Goal: Complete application form: Complete application form

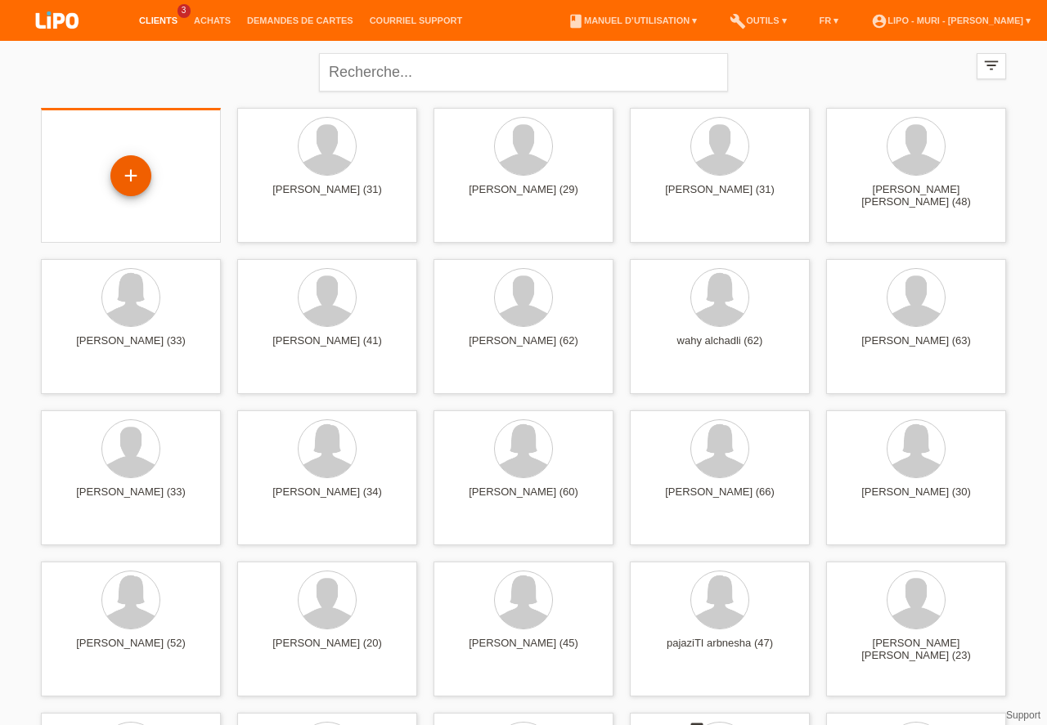
click at [138, 176] on div "+" at bounding box center [130, 176] width 39 height 28
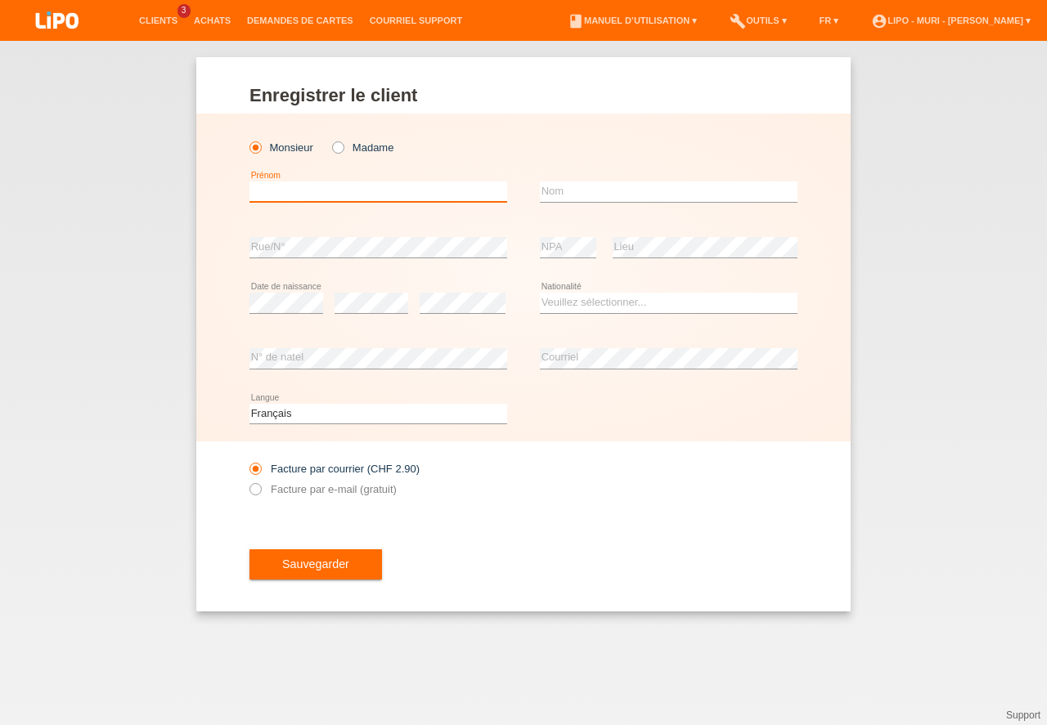
click at [338, 193] on input "text" at bounding box center [378, 192] width 258 height 20
type input "helmer"
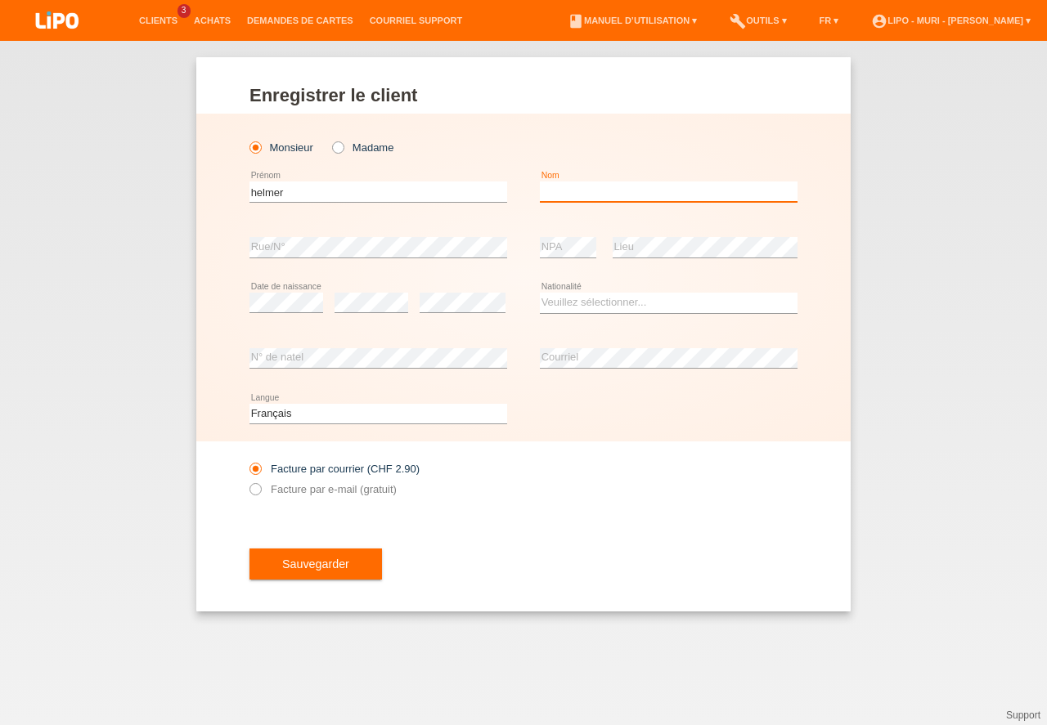
click at [575, 188] on input "text" at bounding box center [669, 192] width 258 height 20
type input "[PERSON_NAME]"
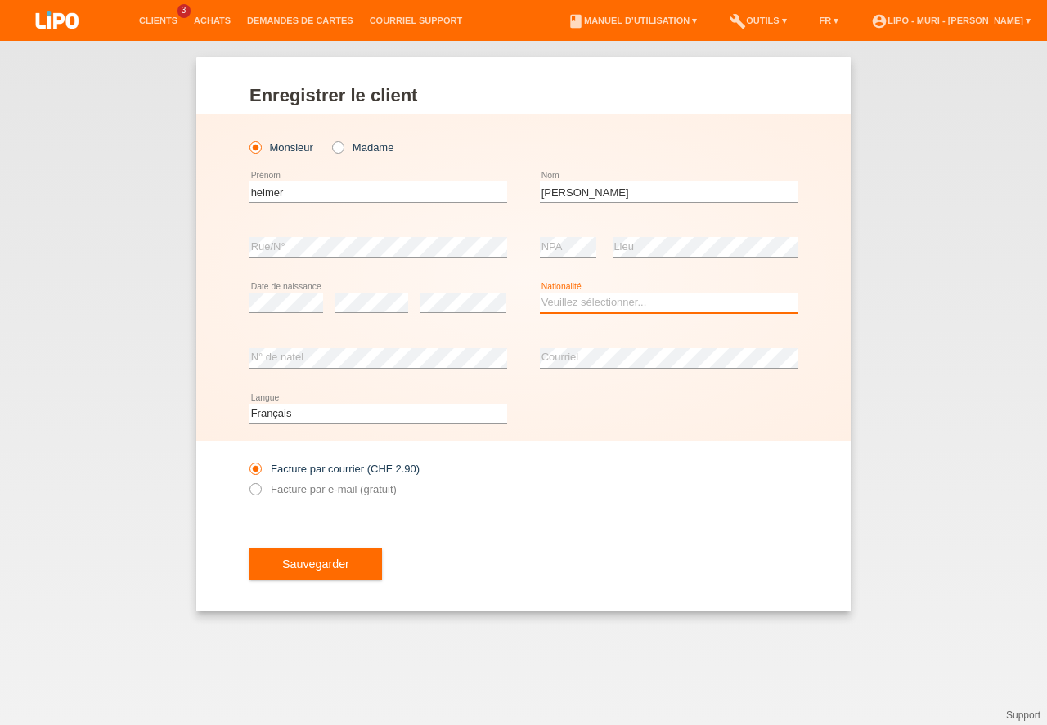
click at [578, 301] on select "Veuillez sélectionner... [GEOGRAPHIC_DATA] [GEOGRAPHIC_DATA] [GEOGRAPHIC_DATA] …" at bounding box center [669, 303] width 258 height 20
select select "PT"
click at [0, 0] on option "[GEOGRAPHIC_DATA]" at bounding box center [0, 0] width 0 height 0
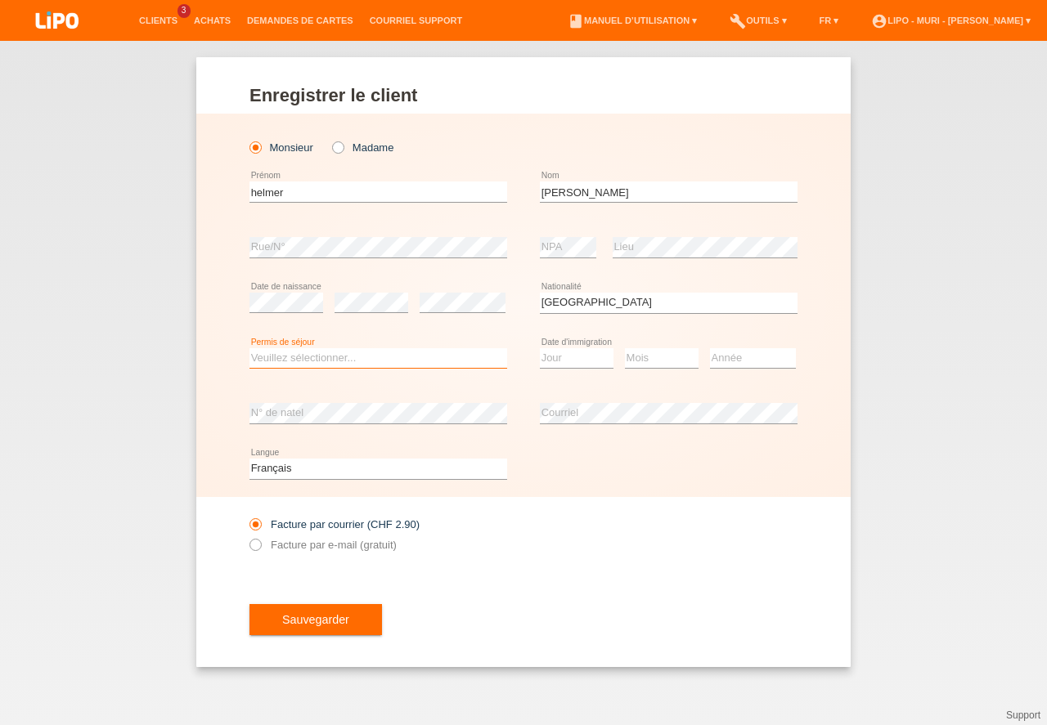
click at [336, 357] on select "Veuillez sélectionner... C B B - Statut de réfugié Autre" at bounding box center [378, 358] width 258 height 20
select select "C"
click at [0, 0] on option "C" at bounding box center [0, 0] width 0 height 0
click at [558, 361] on select "Jour 01 02 03 04 05 06 07 08 09 10 11" at bounding box center [577, 358] width 74 height 20
select select "18"
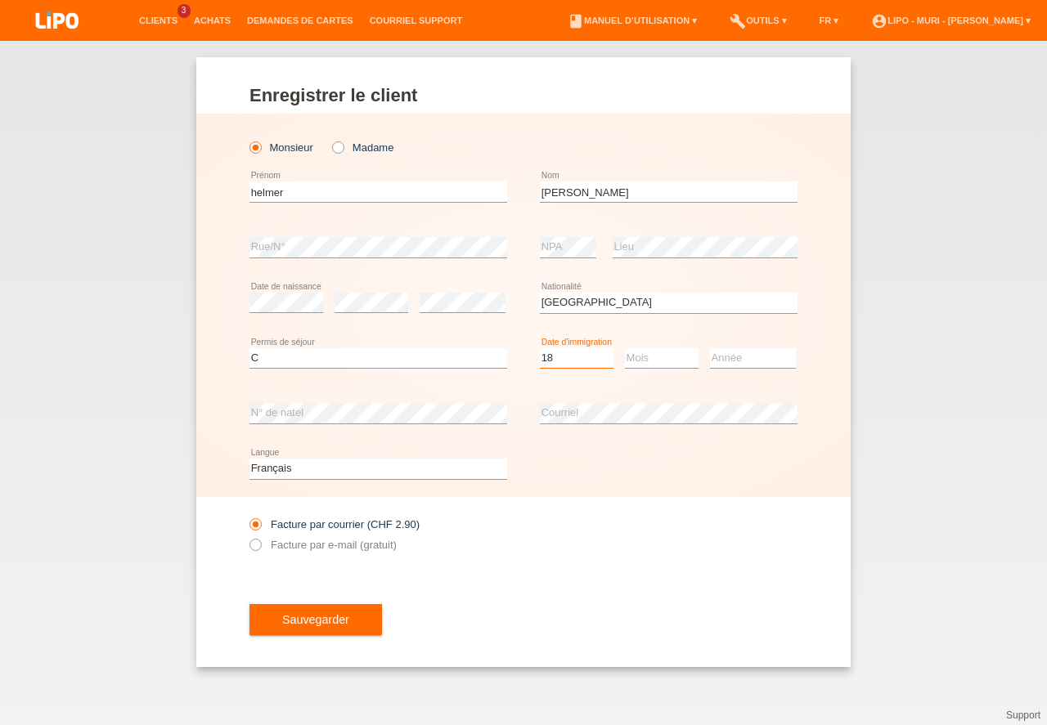
click at [0, 0] on option "18" at bounding box center [0, 0] width 0 height 0
click at [645, 360] on select "Mois 01 02 03 04 05 06 07 08 09 10 11" at bounding box center [662, 358] width 74 height 20
drag, startPoint x: 652, startPoint y: 405, endPoint x: 731, endPoint y: 382, distance: 82.6
select select "02"
click at [0, 0] on option "02" at bounding box center [0, 0] width 0 height 0
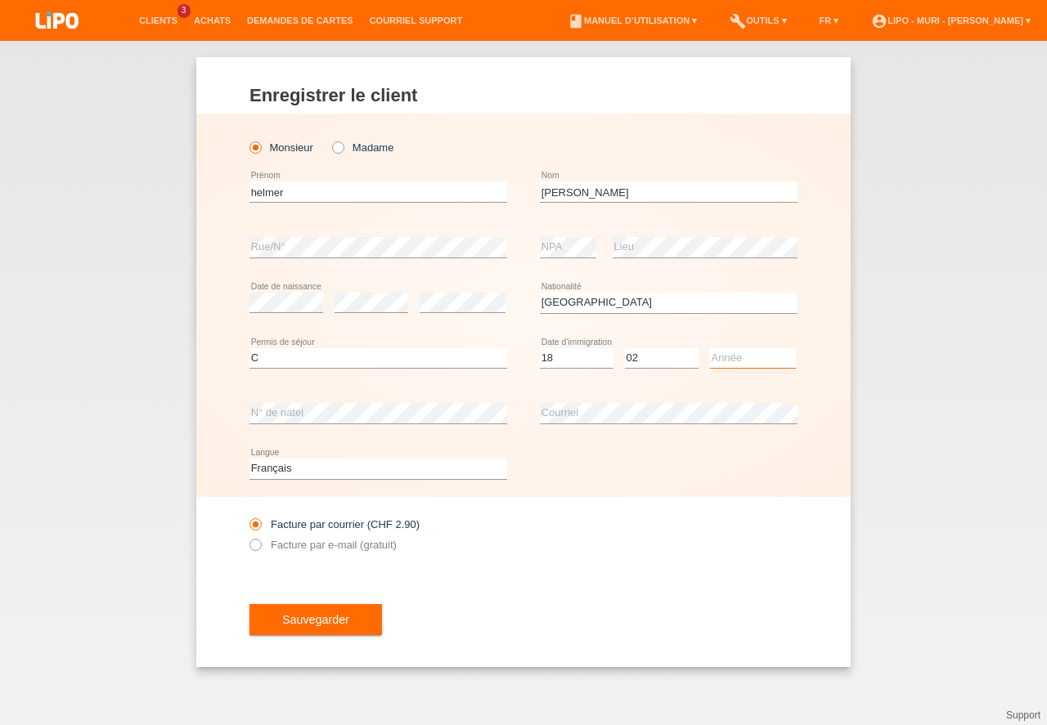
click at [747, 364] on select "Année 2025 2024 2023 2022 2021 2020 2019 2018 2017 2016 2015 2014 2013 2012 201…" at bounding box center [753, 358] width 86 height 20
select select "2013"
click at [0, 0] on option "2013" at bounding box center [0, 0] width 0 height 0
click at [313, 617] on button "Sauvegarder" at bounding box center [315, 619] width 132 height 31
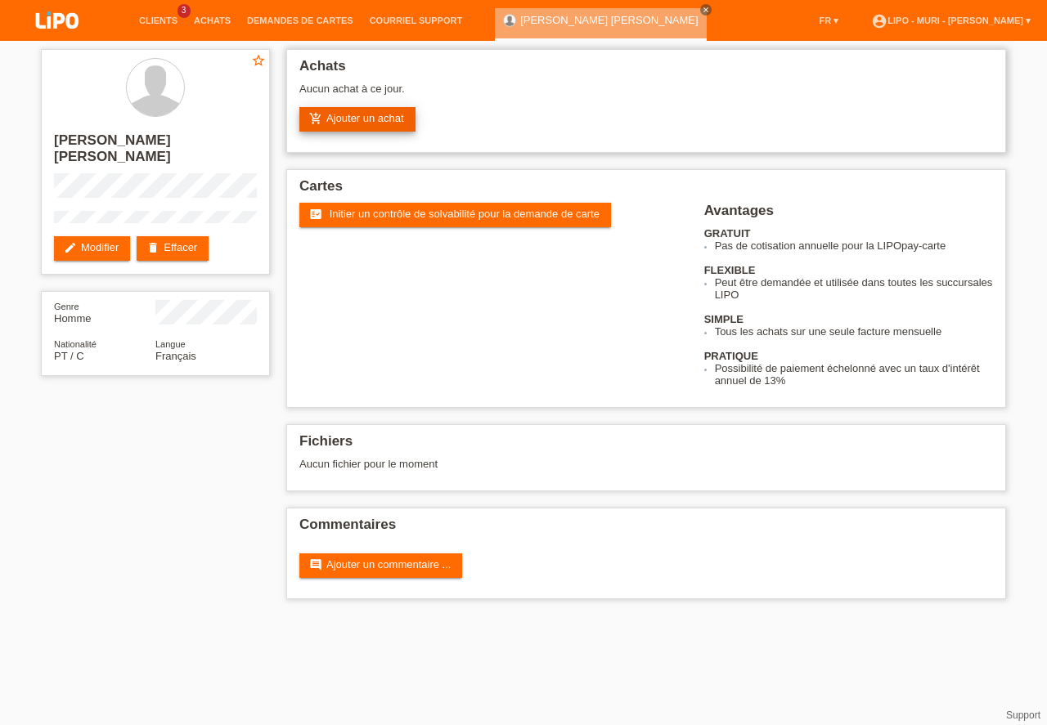
click at [361, 123] on link "add_shopping_cart Ajouter un achat" at bounding box center [357, 119] width 116 height 25
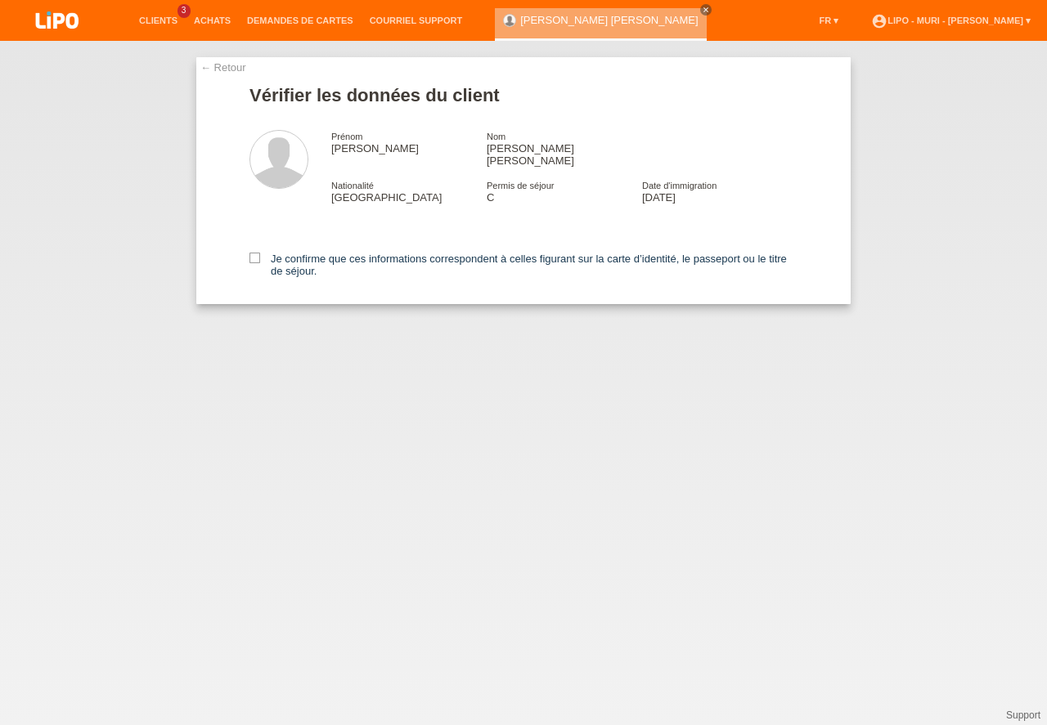
click at [257, 253] on icon at bounding box center [254, 258] width 11 height 11
click at [257, 253] on input "Je confirme que ces informations correspondent à celles figurant sur la carte d…" at bounding box center [254, 258] width 11 height 11
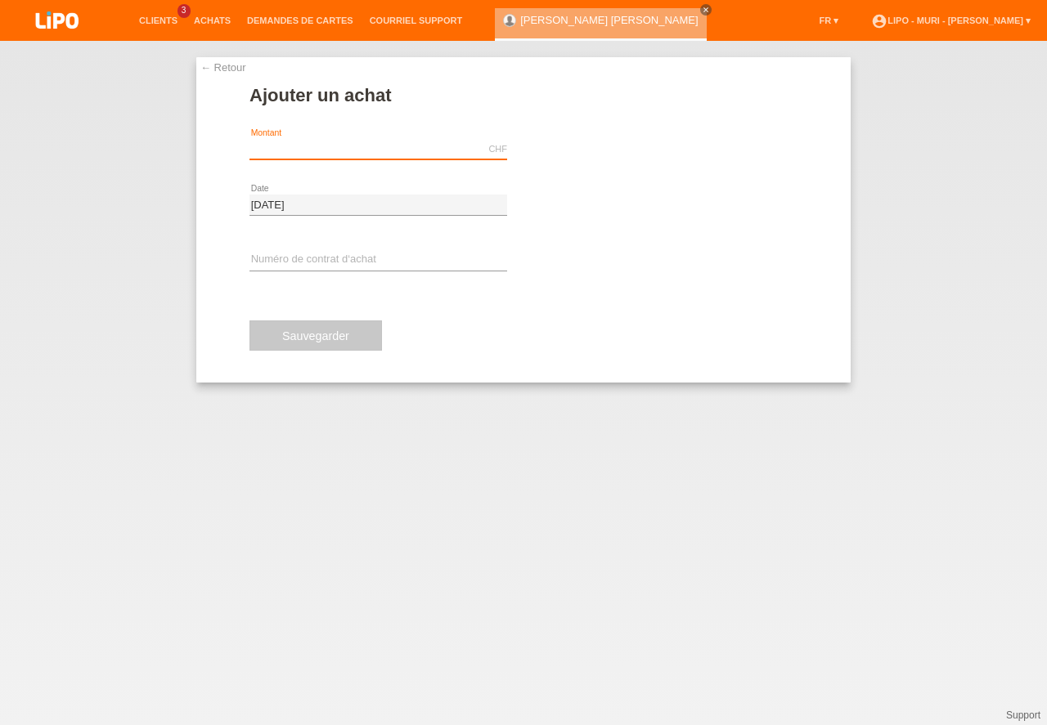
click at [271, 148] on input "text" at bounding box center [378, 149] width 258 height 20
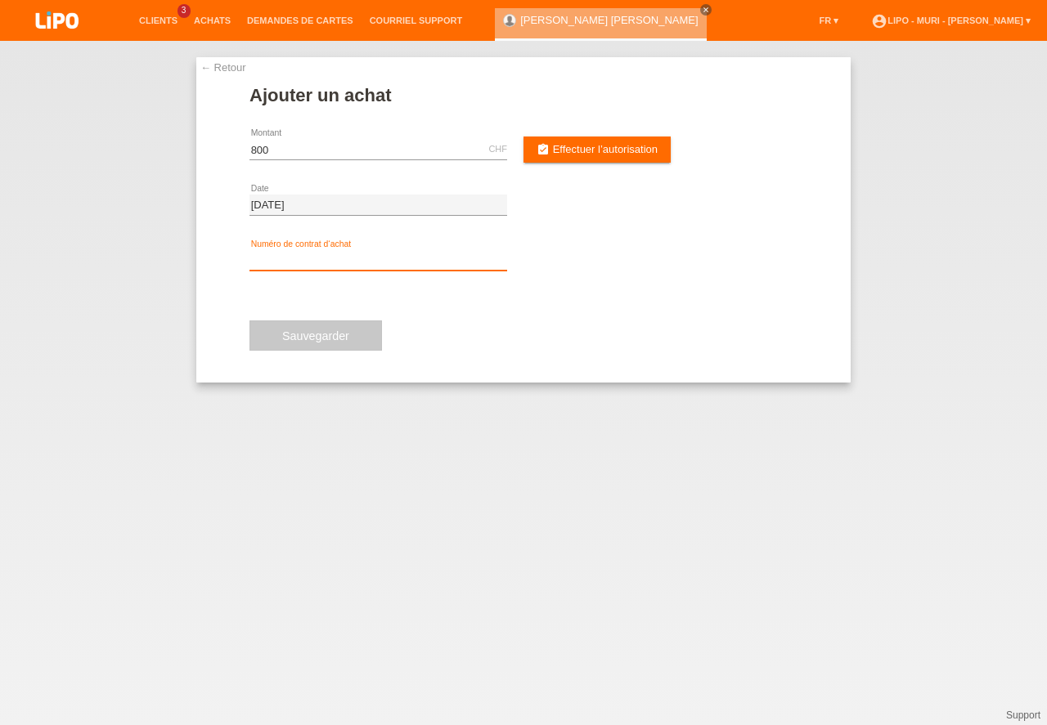
type input "800.00"
click at [326, 264] on input "text" at bounding box center [378, 260] width 258 height 20
type input "V71175"
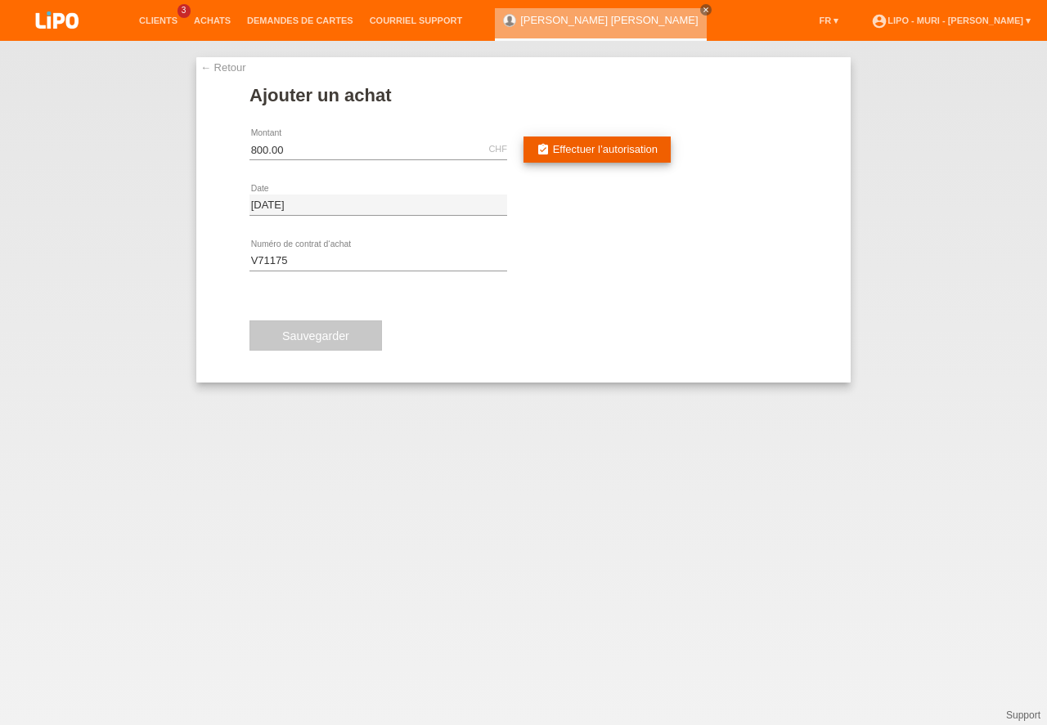
click at [580, 155] on span "Effectuer l’autorisation" at bounding box center [605, 149] width 105 height 12
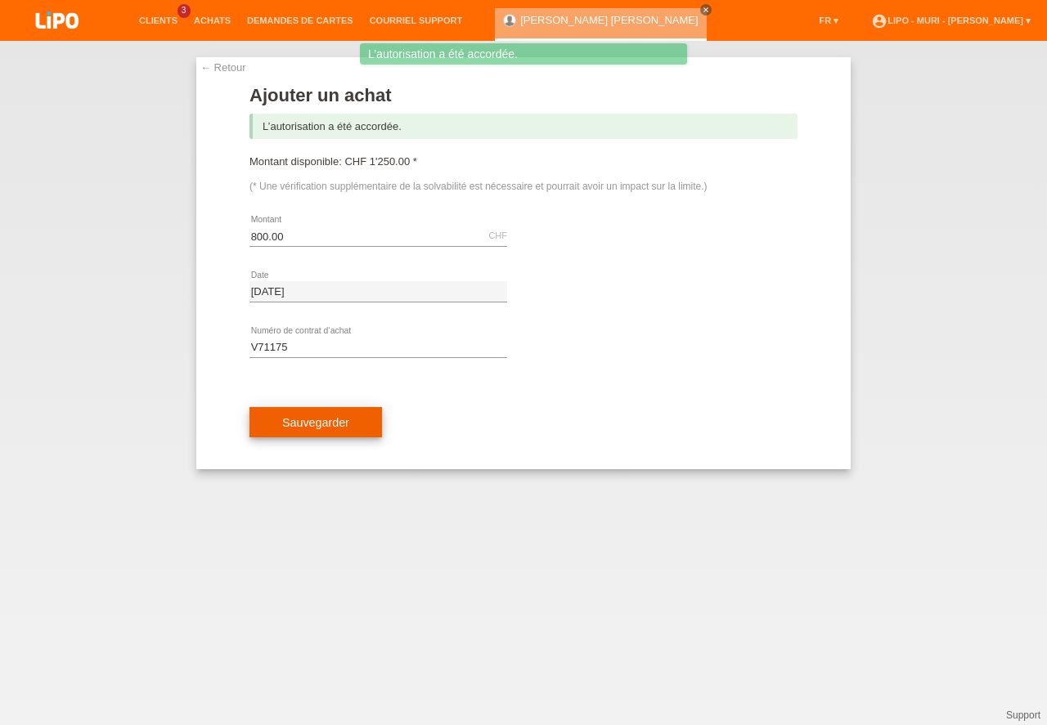
click at [296, 422] on button "Sauvegarder" at bounding box center [315, 422] width 132 height 31
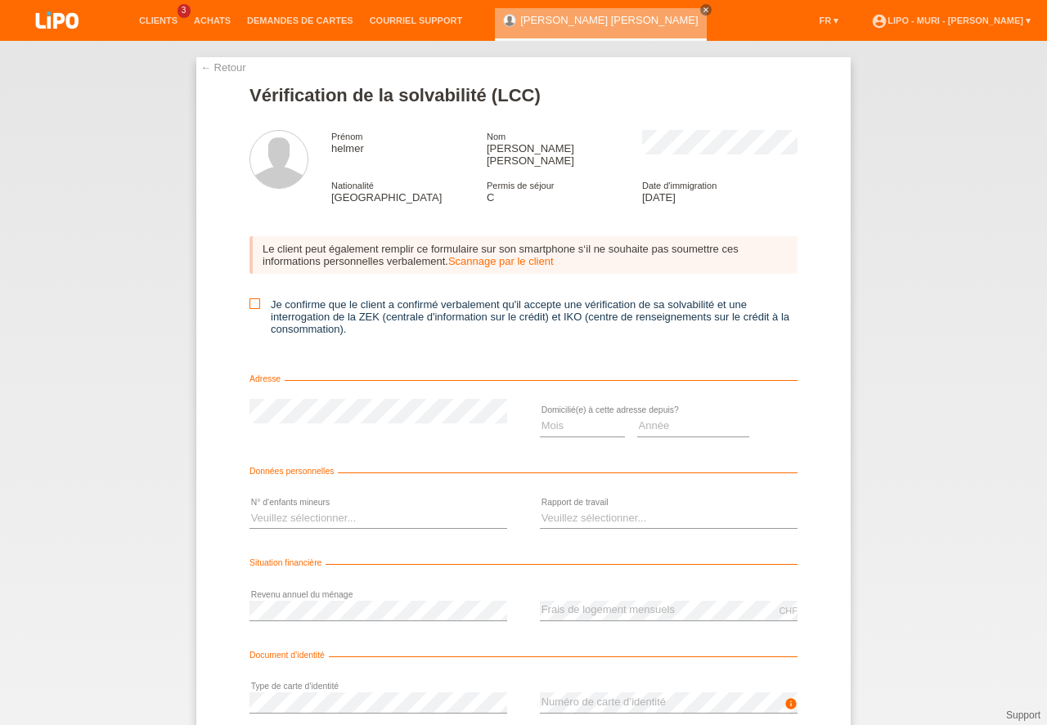
click at [252, 298] on icon at bounding box center [254, 303] width 11 height 11
click at [252, 298] on input "Je confirme que le client a confirmé verbalement qu'il accepte une vérification…" at bounding box center [254, 303] width 11 height 11
checkbox input "true"
click at [566, 419] on select "Mois 01 02 03 04 05 06 07 08 09 10" at bounding box center [582, 426] width 85 height 20
select select "07"
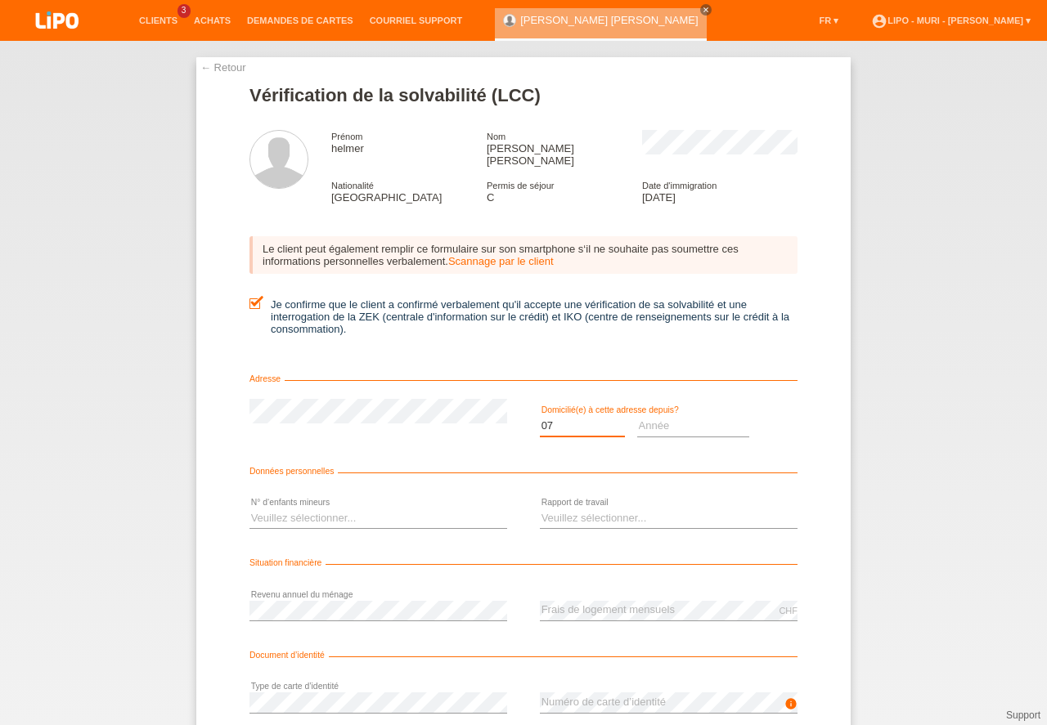
click at [0, 0] on option "07" at bounding box center [0, 0] width 0 height 0
click at [665, 416] on select "Année 2025 2024 2023 2022 2021 2020 2019 2018 2017 2016 2015 2014 2013 2012 201…" at bounding box center [693, 426] width 113 height 20
select select "2025"
click at [0, 0] on option "2025" at bounding box center [0, 0] width 0 height 0
drag, startPoint x: 264, startPoint y: 506, endPoint x: 279, endPoint y: 505, distance: 14.8
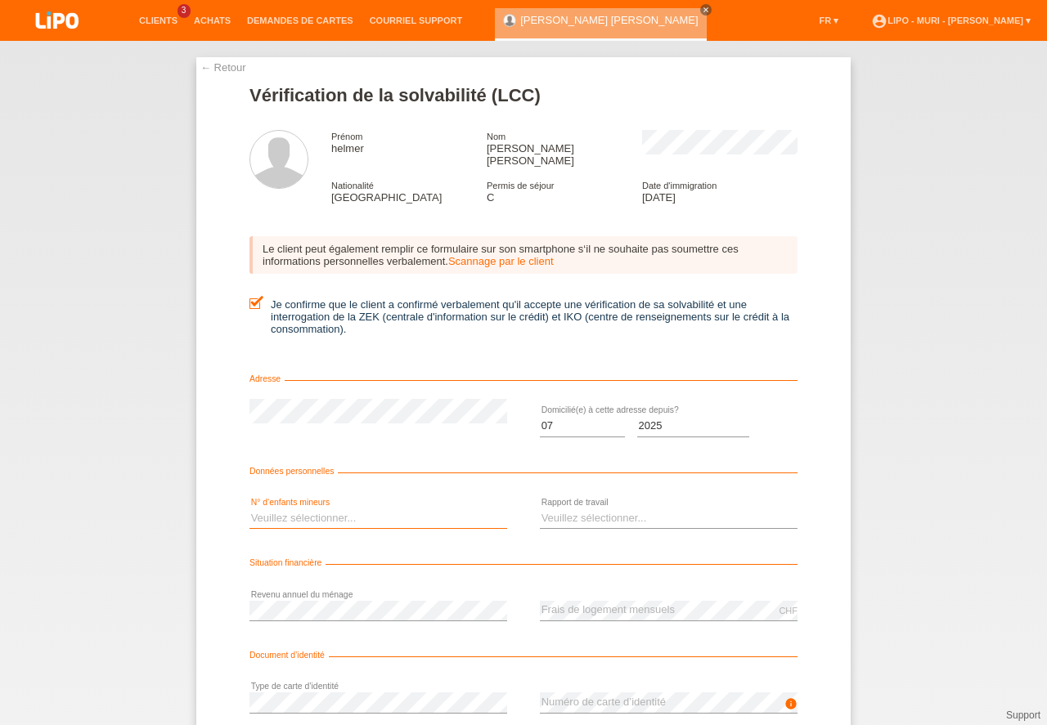
click at [270, 509] on select "Veuillez sélectionner... 0 1 2 3 4 5 6 7 8 9" at bounding box center [378, 519] width 258 height 20
select select "0"
click at [0, 0] on option "0" at bounding box center [0, 0] width 0 height 0
click at [576, 509] on select "Veuillez sélectionner... A durée indéterminée A durée déterminée Apprenti/étudi…" at bounding box center [669, 519] width 258 height 20
select select "UNLIMITED"
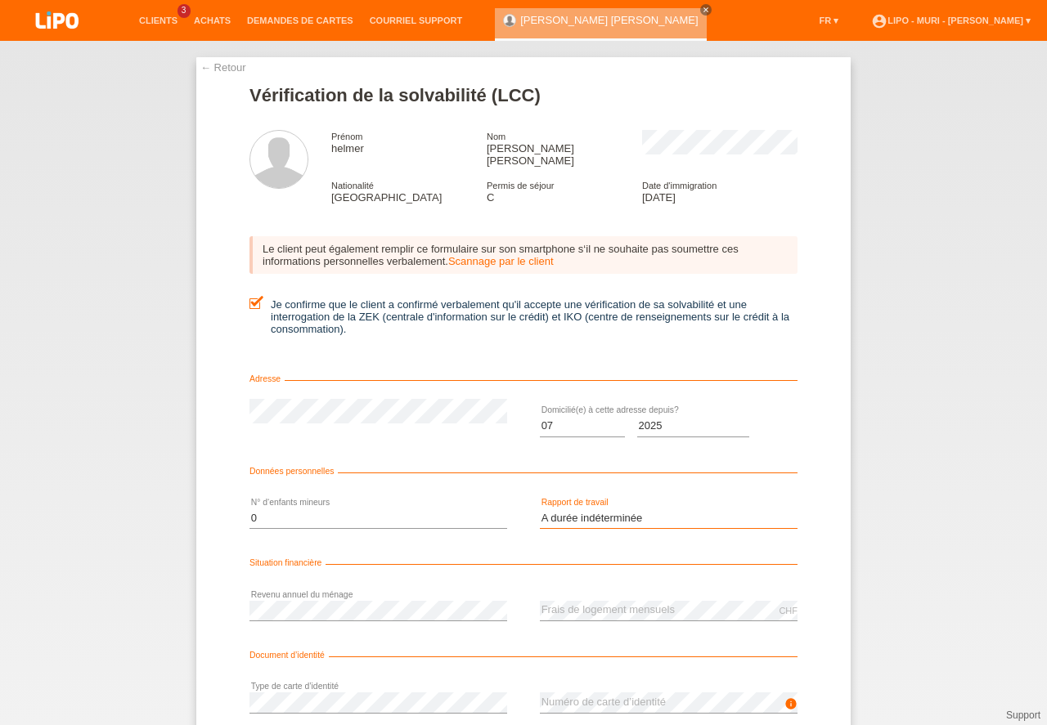
click at [0, 0] on option "A durée indéterminée" at bounding box center [0, 0] width 0 height 0
click at [303, 586] on div "error Revenu annuel du ménage" at bounding box center [378, 611] width 258 height 56
drag, startPoint x: 1043, startPoint y: 626, endPoint x: 898, endPoint y: 642, distance: 145.7
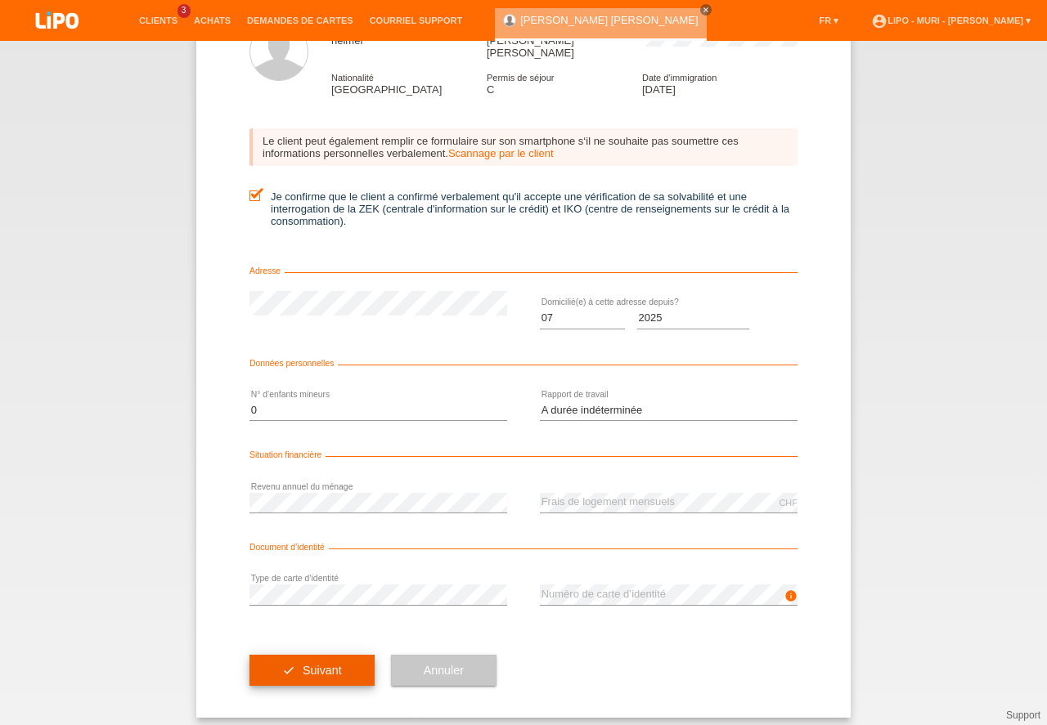
click at [281, 672] on button "check Suivant" at bounding box center [311, 670] width 125 height 31
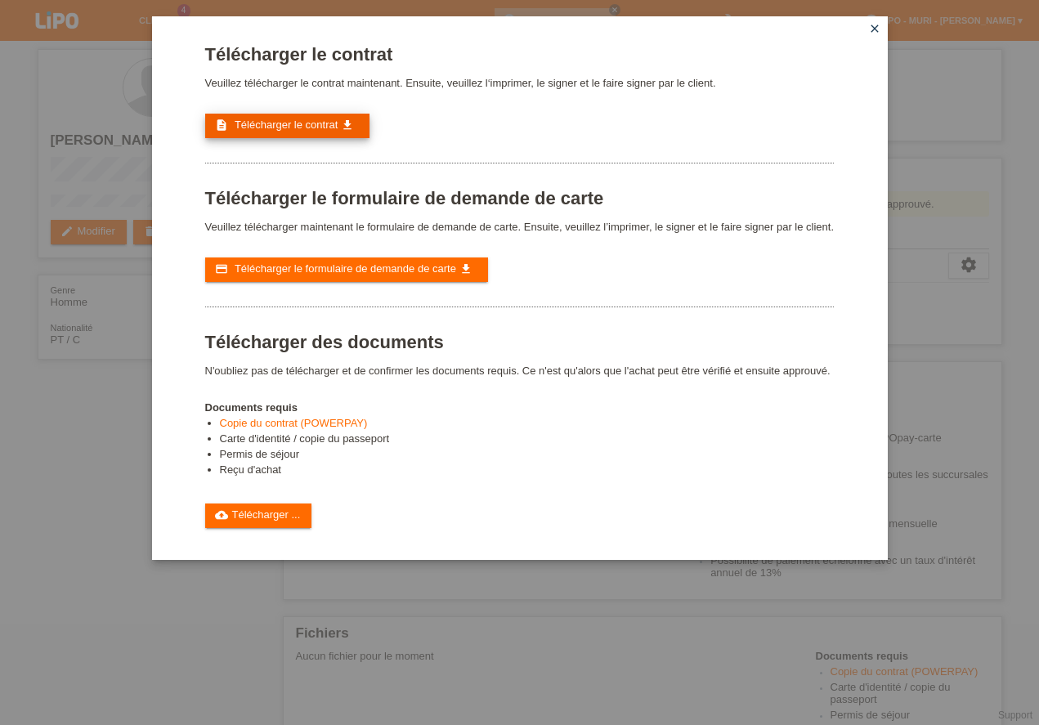
click at [353, 124] on icon "get_app" at bounding box center [347, 125] width 13 height 13
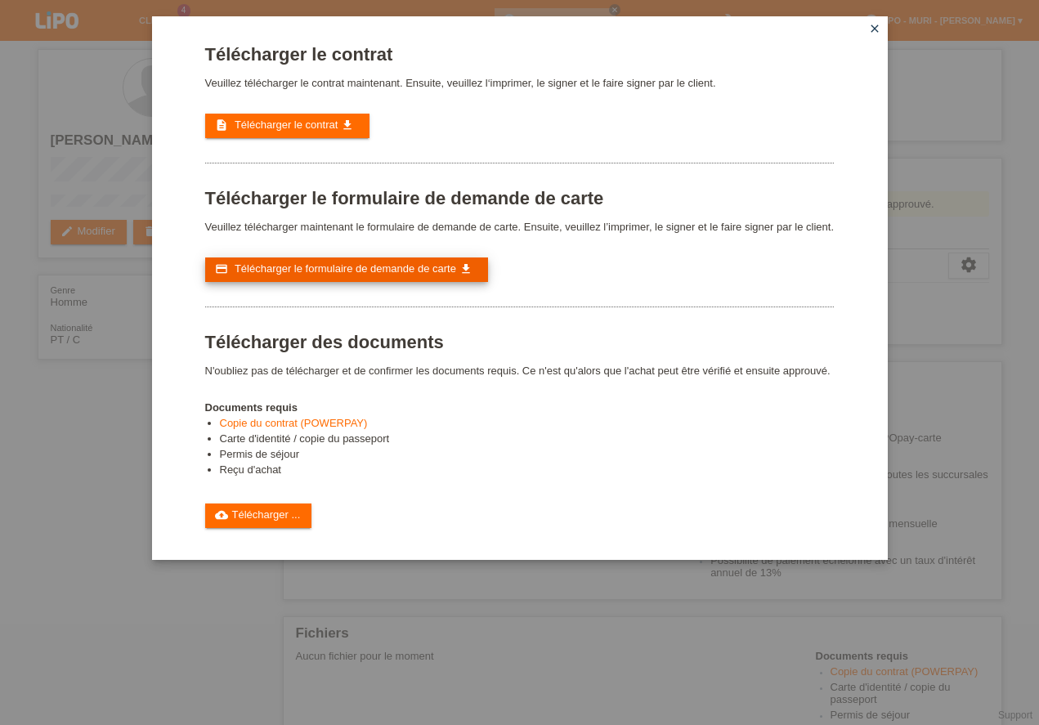
click at [307, 267] on span "Télécharger le formulaire de demande de carte" at bounding box center [346, 268] width 222 height 12
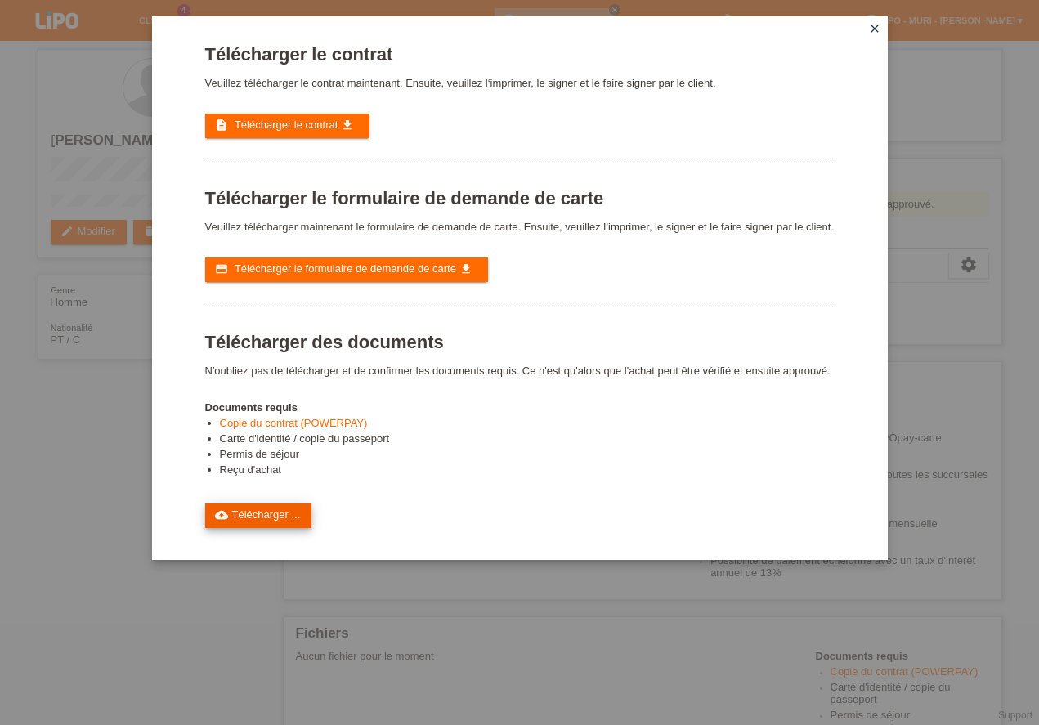
click at [262, 514] on link "cloud_upload Télécharger ..." at bounding box center [258, 516] width 107 height 25
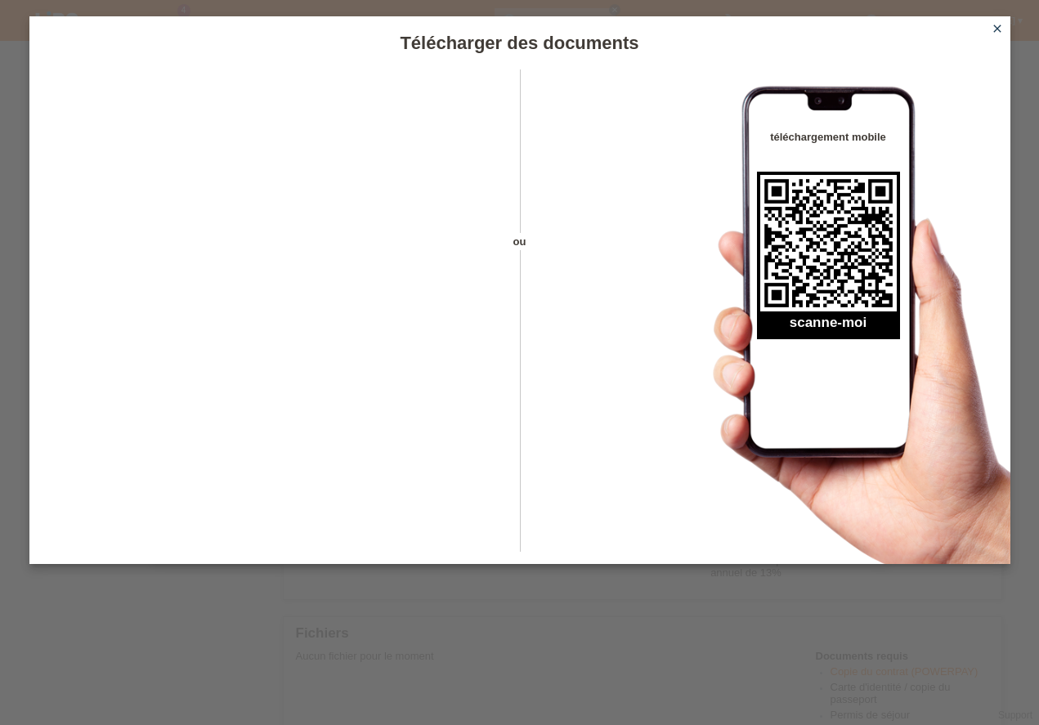
drag, startPoint x: 998, startPoint y: 29, endPoint x: 496, endPoint y: 384, distance: 616.0
click at [999, 29] on icon "close" at bounding box center [997, 28] width 13 height 13
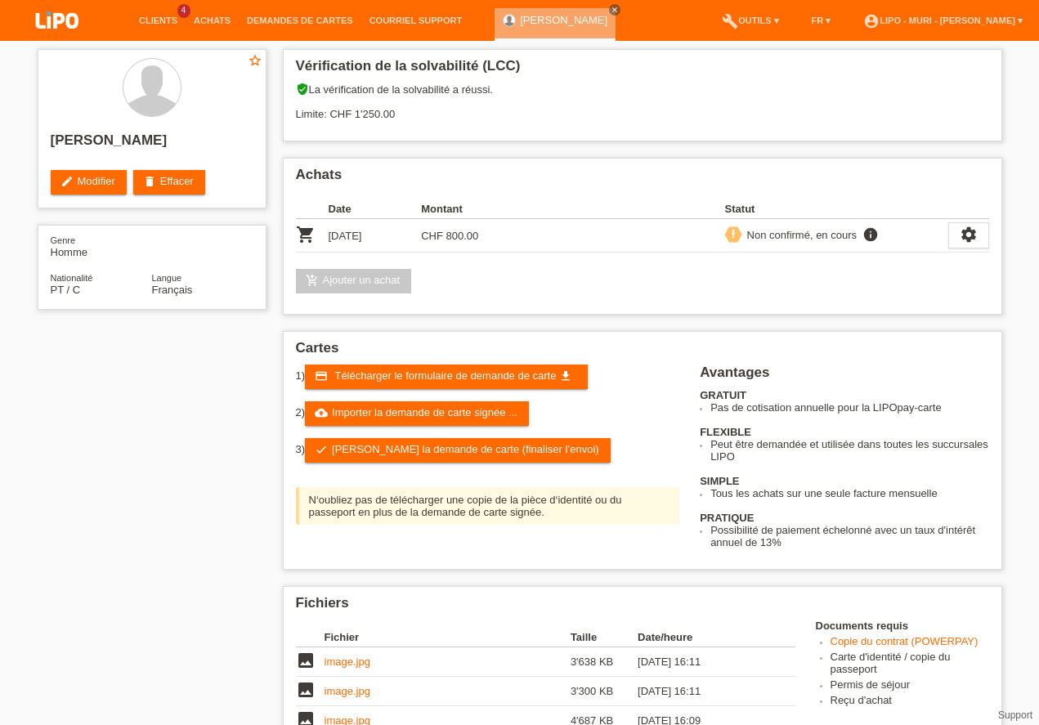
click at [352, 449] on link "check Soumettre la demande de carte (finaliser l’envoi)" at bounding box center [458, 450] width 306 height 25
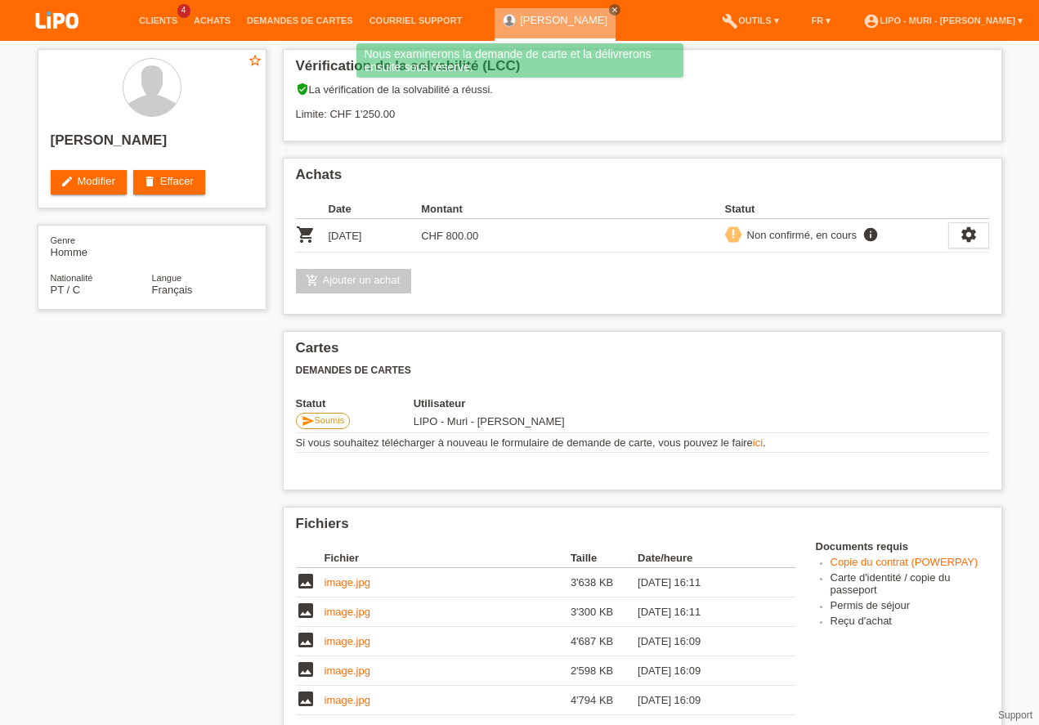
scroll to position [340, 0]
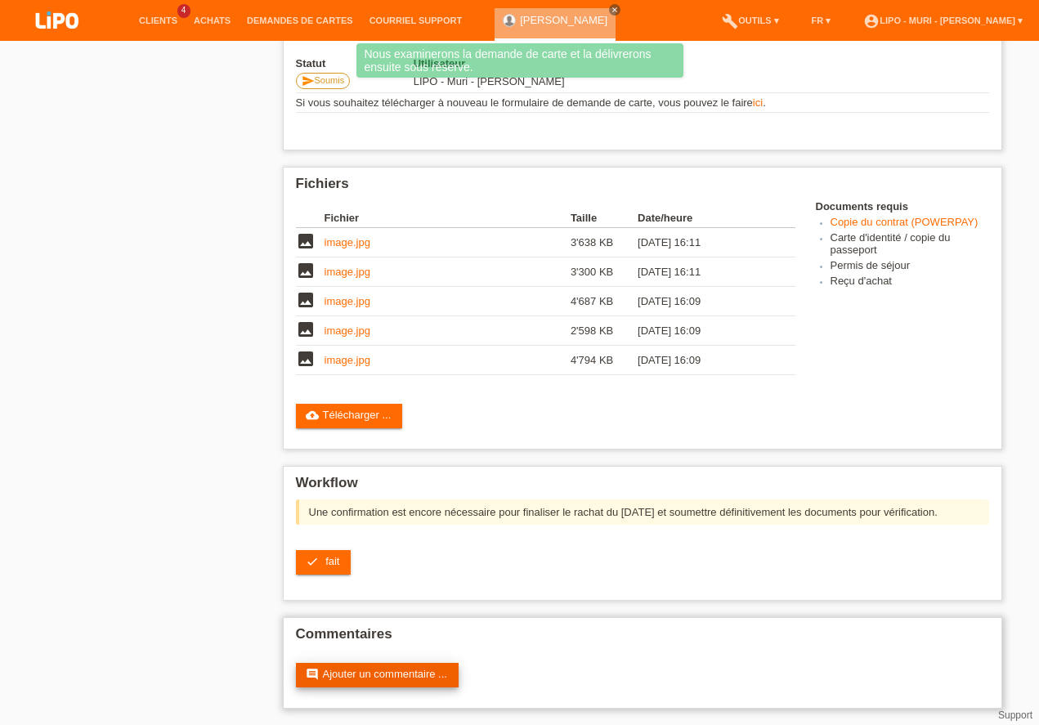
click at [307, 677] on icon "comment" at bounding box center [312, 674] width 13 height 13
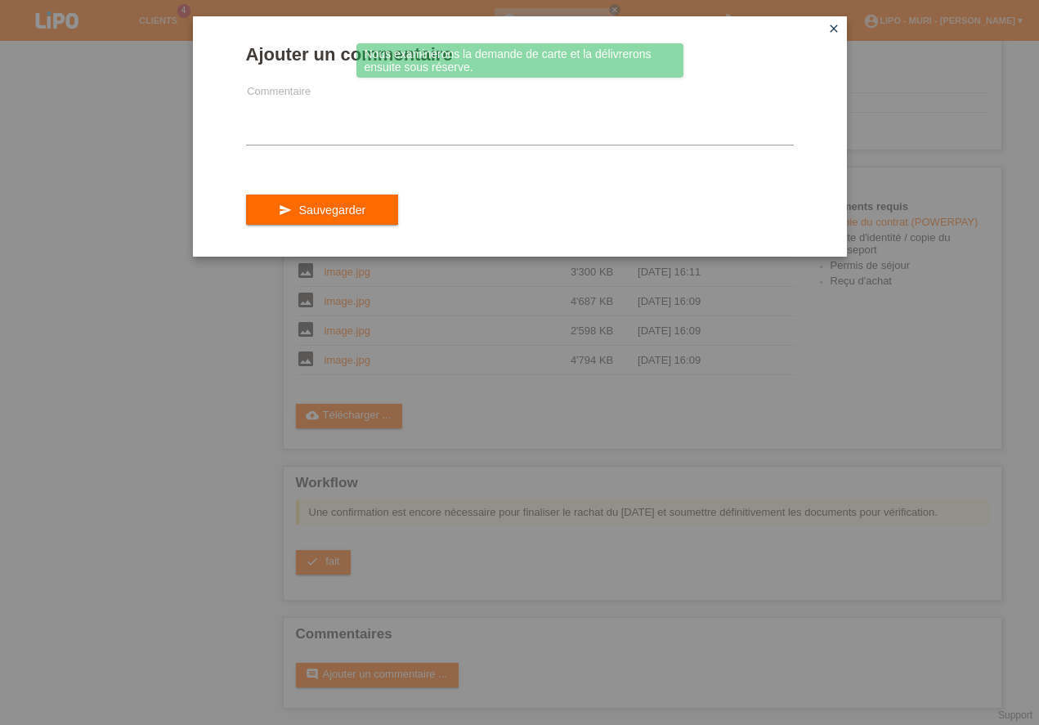
click at [837, 26] on icon "close" at bounding box center [834, 28] width 13 height 13
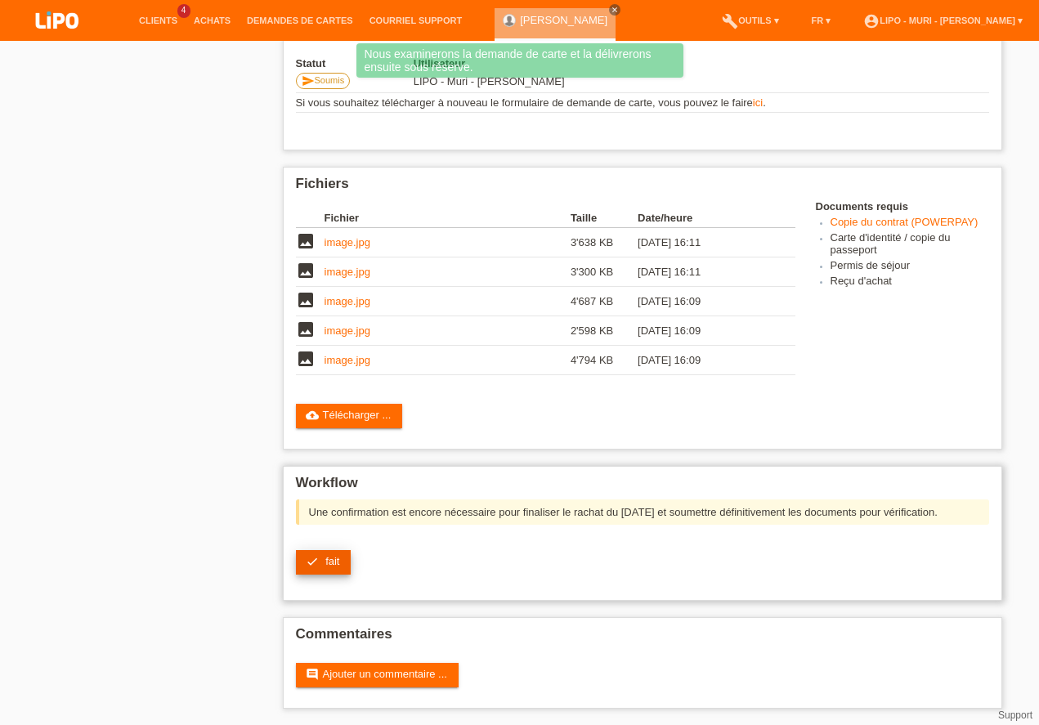
click at [322, 566] on link "check fait" at bounding box center [324, 562] width 56 height 25
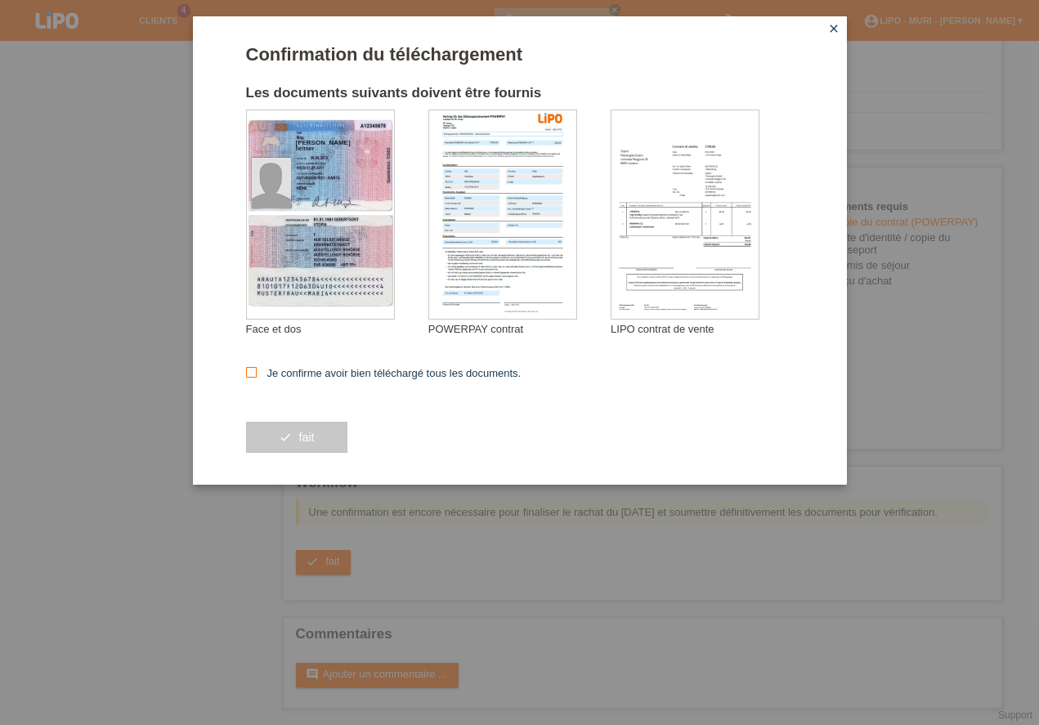
click at [252, 372] on icon at bounding box center [251, 372] width 11 height 11
click at [252, 372] on input "Je confirme avoir bien téléchargé tous les documents." at bounding box center [251, 372] width 11 height 11
checkbox input "true"
click at [300, 443] on button "check fait" at bounding box center [296, 437] width 101 height 31
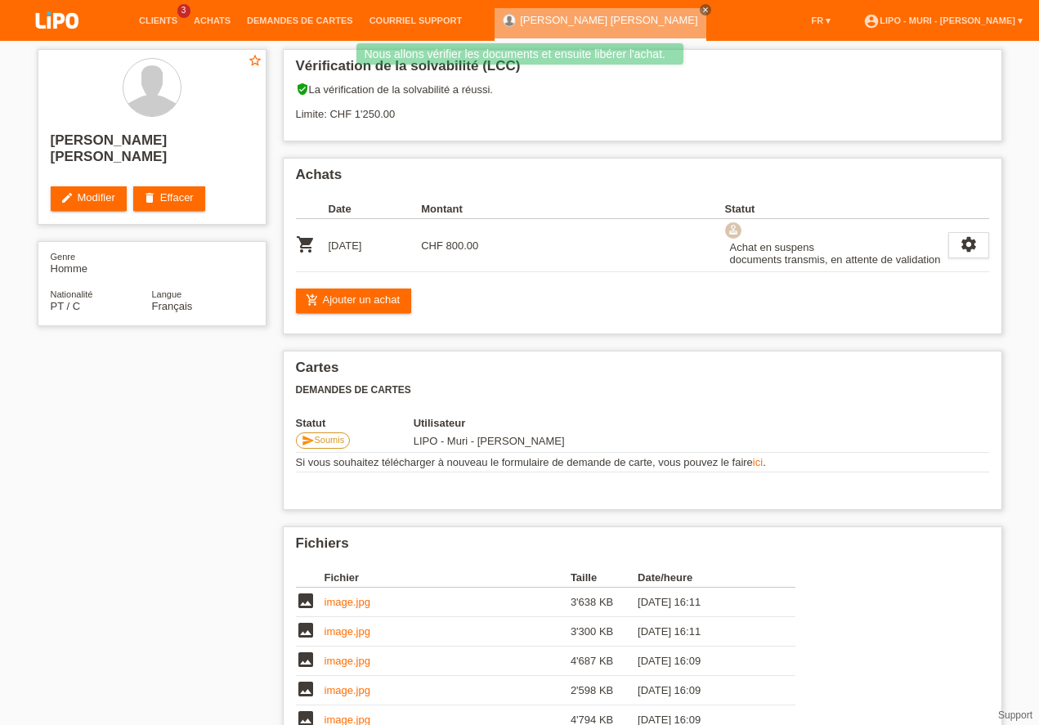
click at [214, 20] on link "Achats" at bounding box center [212, 21] width 53 height 10
